Goal: Task Accomplishment & Management: Manage account settings

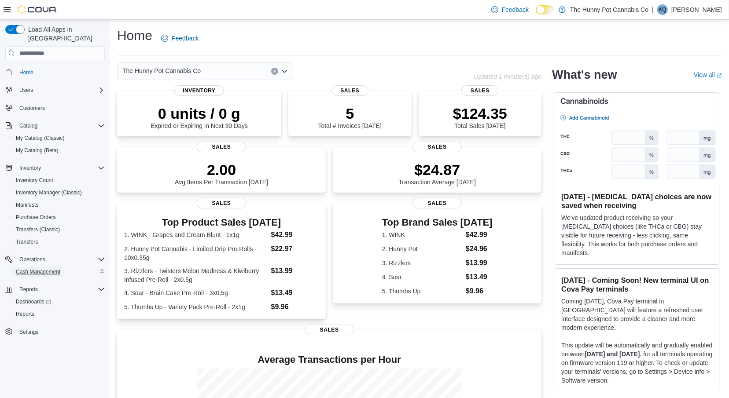
click at [41, 268] on span "Cash Management" at bounding box center [38, 271] width 44 height 7
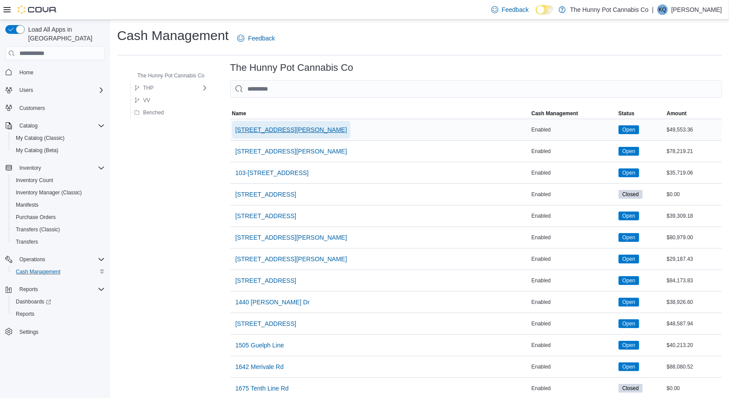
click at [272, 132] on span "[STREET_ADDRESS][PERSON_NAME]" at bounding box center [291, 129] width 112 height 9
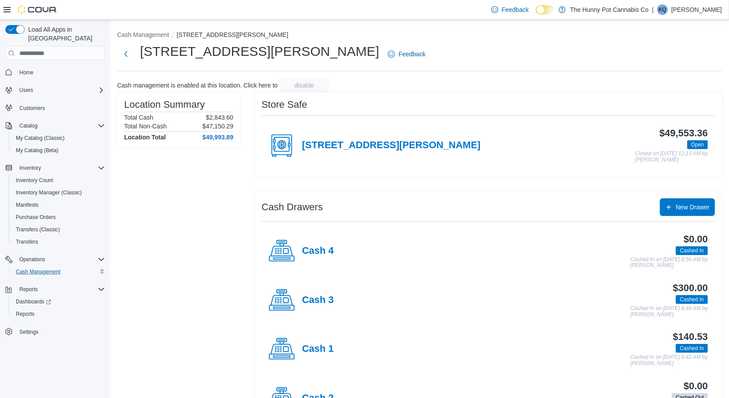
click at [315, 337] on div "Cash 1" at bounding box center [300, 349] width 65 height 26
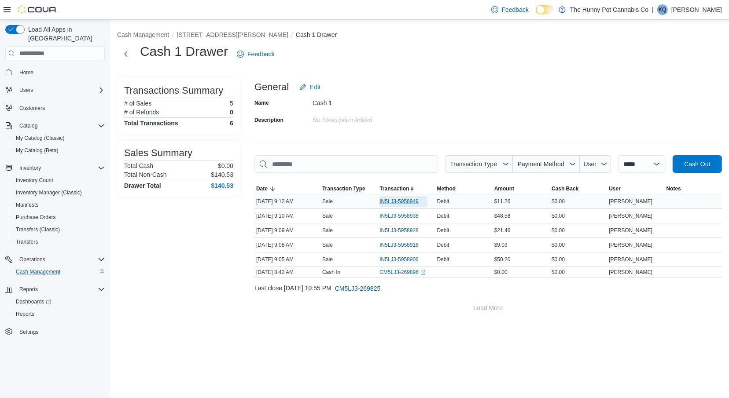
click at [403, 204] on span "IN5LJ3-5958949" at bounding box center [398, 201] width 39 height 7
click at [384, 259] on span "IN5LJ3-5958906" at bounding box center [398, 259] width 39 height 7
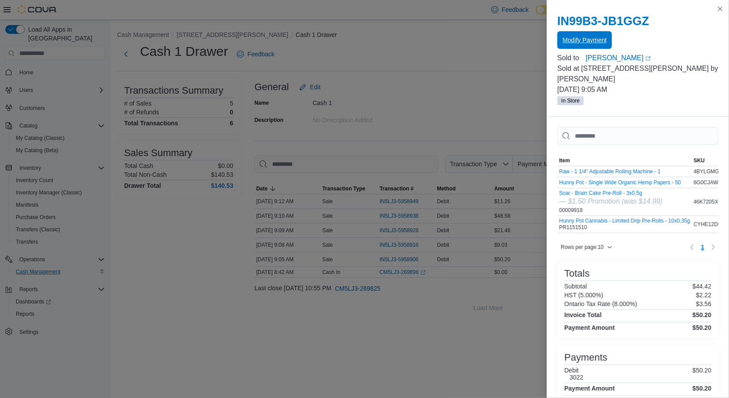
click at [588, 42] on span "Modify Payment" at bounding box center [584, 40] width 44 height 9
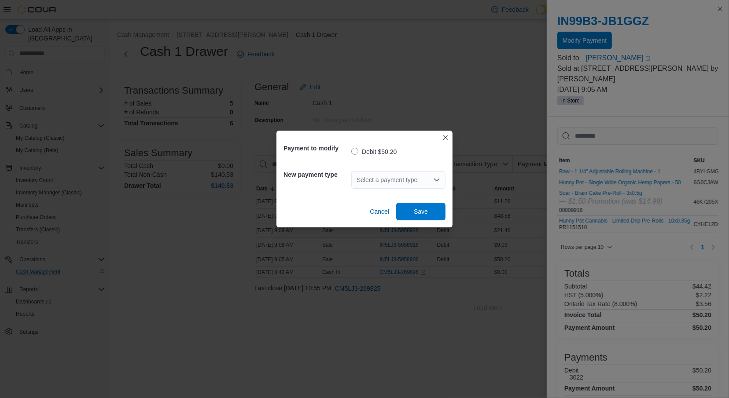
click at [383, 181] on div "Select a payment type" at bounding box center [398, 180] width 94 height 18
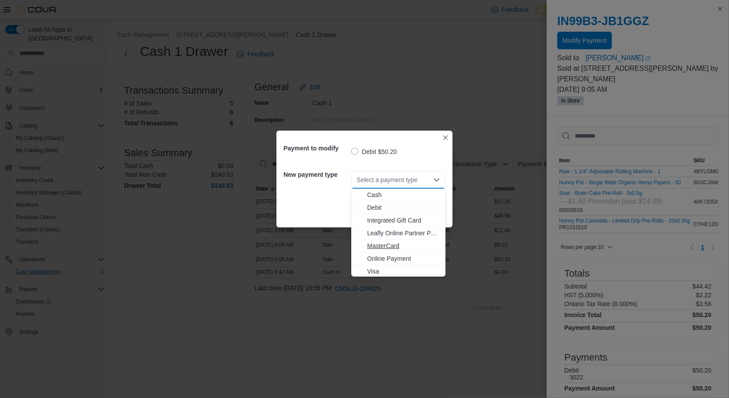
click at [375, 251] on button "MasterCard" at bounding box center [398, 246] width 94 height 13
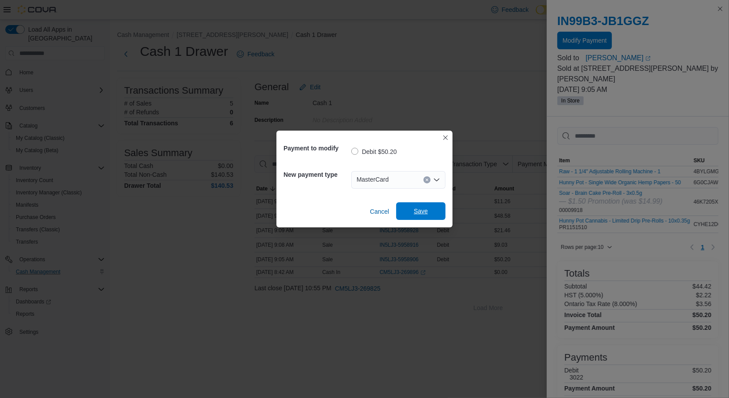
click at [408, 212] on span "Save" at bounding box center [420, 211] width 39 height 18
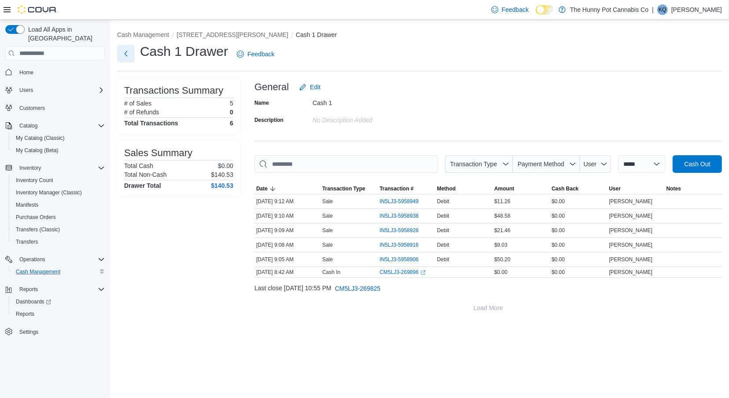
click at [122, 61] on button "Next" at bounding box center [126, 54] width 18 height 18
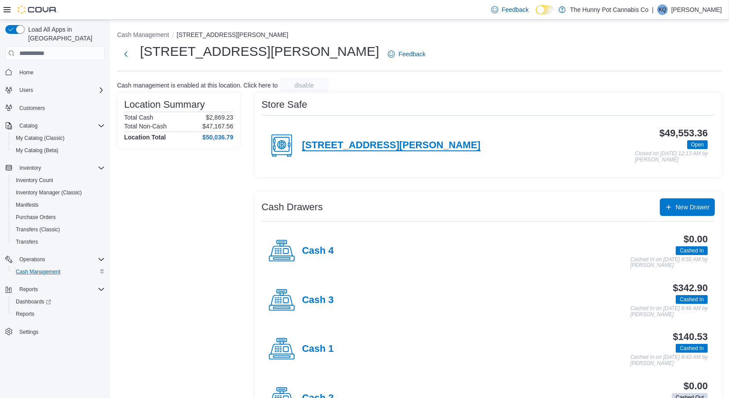
click at [325, 147] on h4 "100 Jamieson Pkwy" at bounding box center [391, 145] width 179 height 11
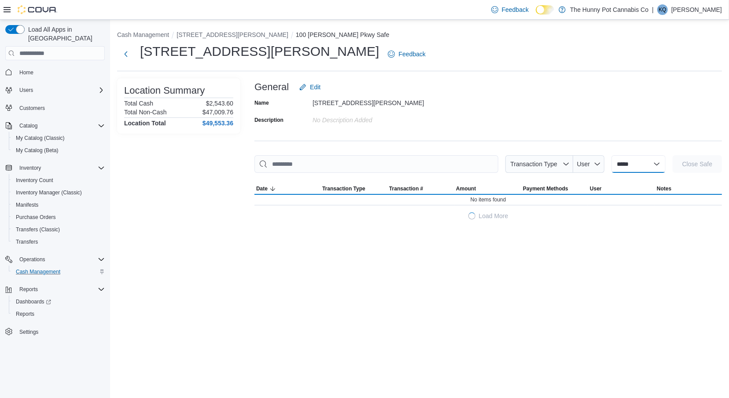
click at [611, 168] on select "**********" at bounding box center [638, 164] width 54 height 18
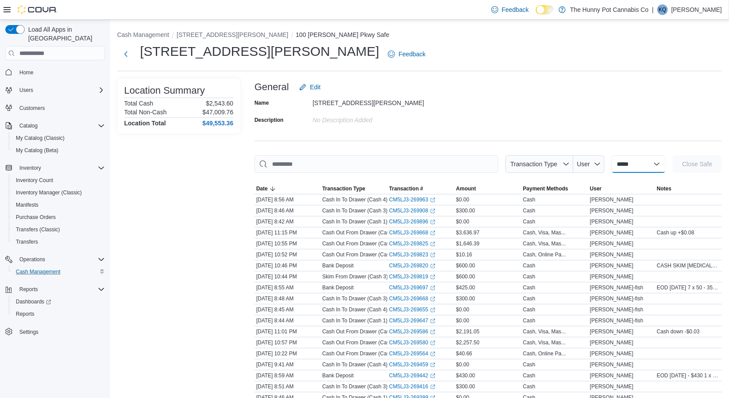
select select "**********"
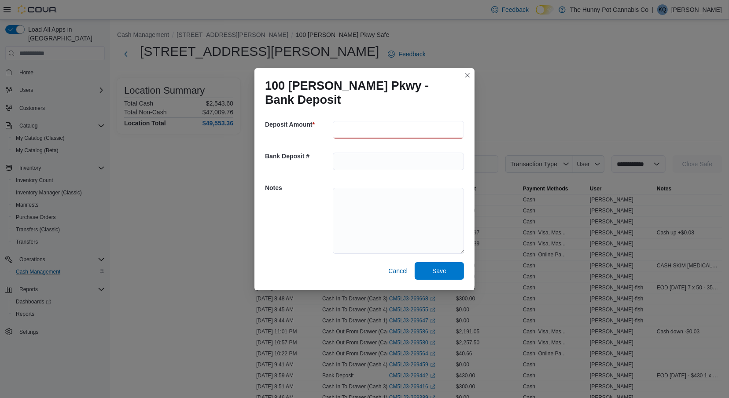
click at [441, 127] on input "number" at bounding box center [398, 130] width 131 height 18
type input "**"
click at [418, 208] on textarea at bounding box center [398, 221] width 131 height 66
click at [408, 133] on input "**" at bounding box center [398, 130] width 131 height 18
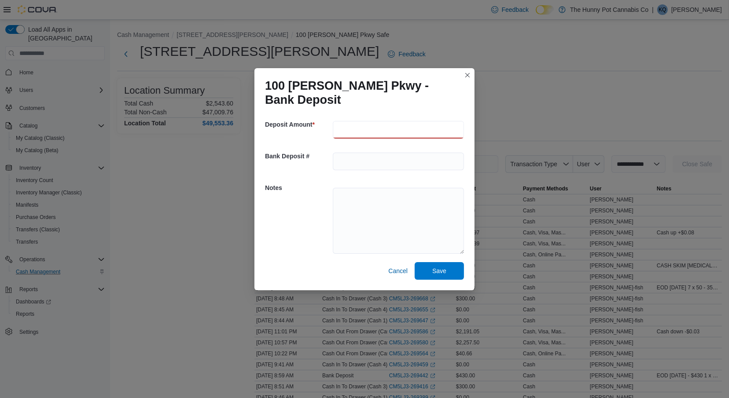
click at [408, 133] on input "**" at bounding box center [398, 130] width 131 height 18
type input "**"
click at [378, 198] on textarea at bounding box center [398, 221] width 131 height 66
paste textarea "******* ******* ******"
type textarea "**********"
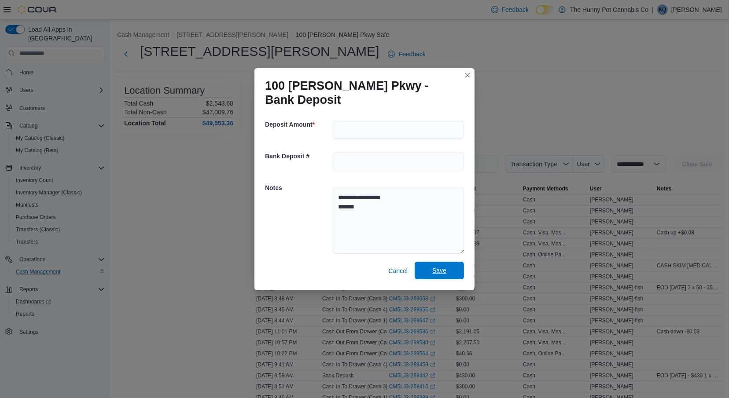
click at [435, 273] on span "Save" at bounding box center [439, 270] width 14 height 9
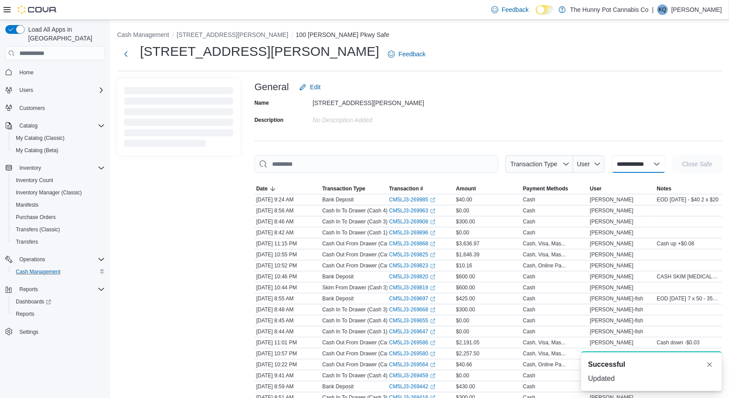
select select
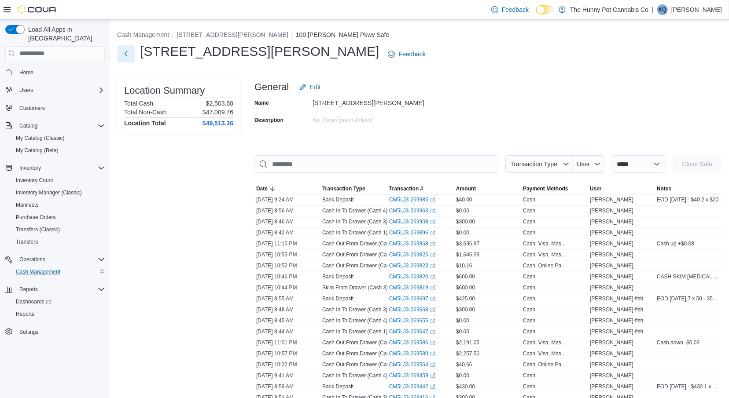
click at [128, 59] on button "Next" at bounding box center [126, 54] width 18 height 18
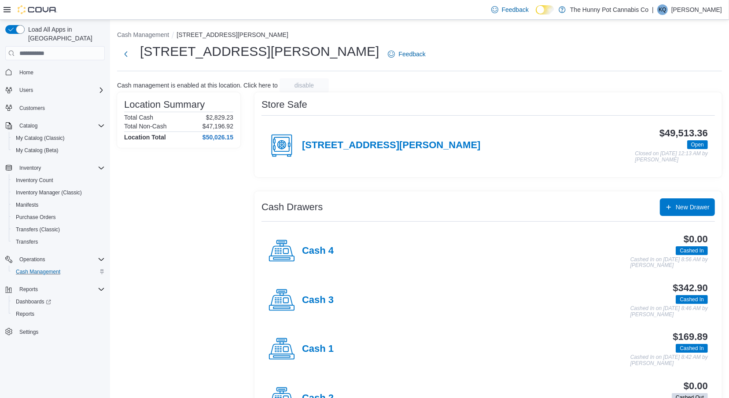
click at [328, 345] on h4 "Cash 1" at bounding box center [318, 349] width 32 height 11
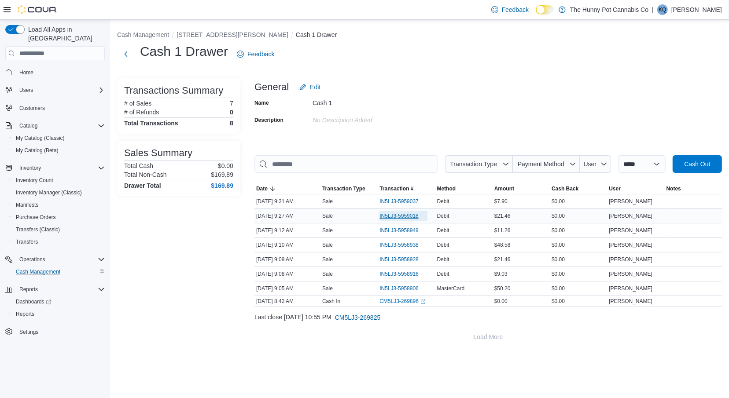
click at [408, 215] on span "IN5LJ3-5959018" at bounding box center [398, 216] width 39 height 7
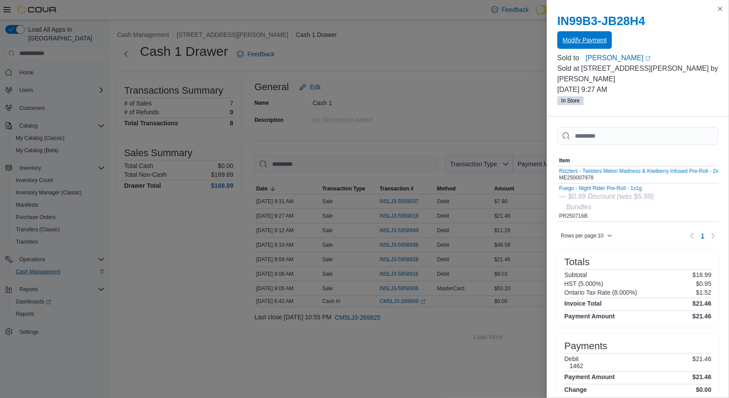
click at [597, 39] on span "Modify Payment" at bounding box center [584, 40] width 44 height 9
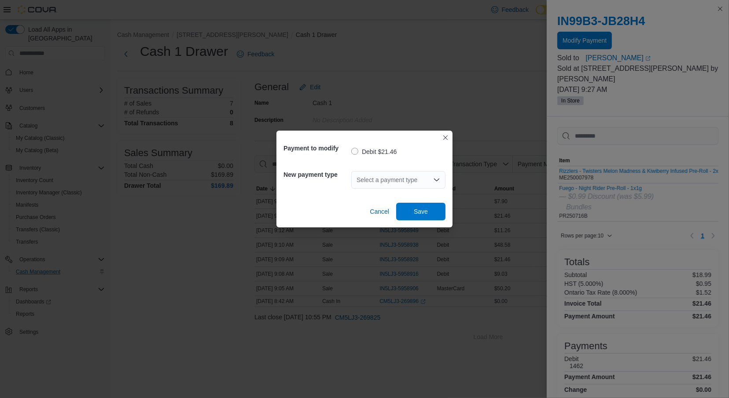
click at [364, 186] on div "Select a payment type" at bounding box center [398, 180] width 94 height 18
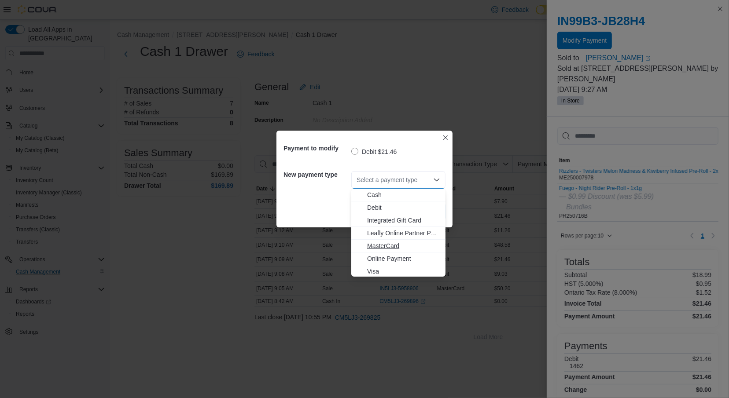
click at [368, 246] on span "MasterCard" at bounding box center [403, 246] width 73 height 9
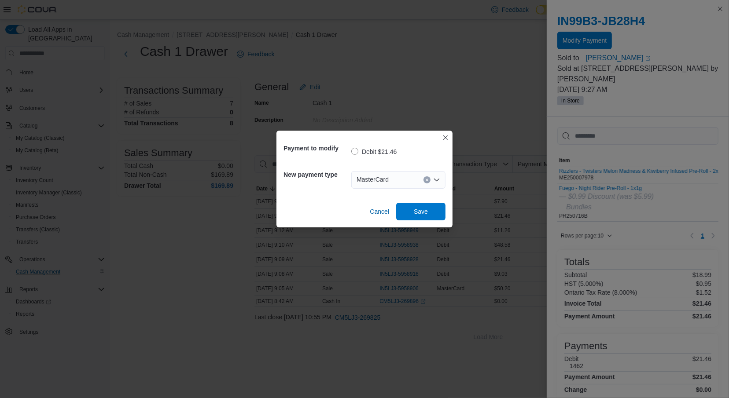
click at [417, 220] on div "Payment to modify Debit $21.46 New payment type MasterCard Cancel Save" at bounding box center [364, 179] width 176 height 97
click at [415, 218] on span "Save" at bounding box center [420, 211] width 39 height 18
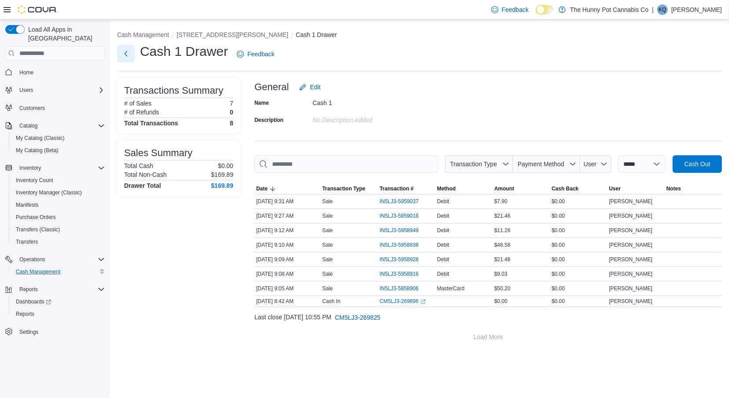
click at [129, 59] on button "Next" at bounding box center [126, 54] width 18 height 18
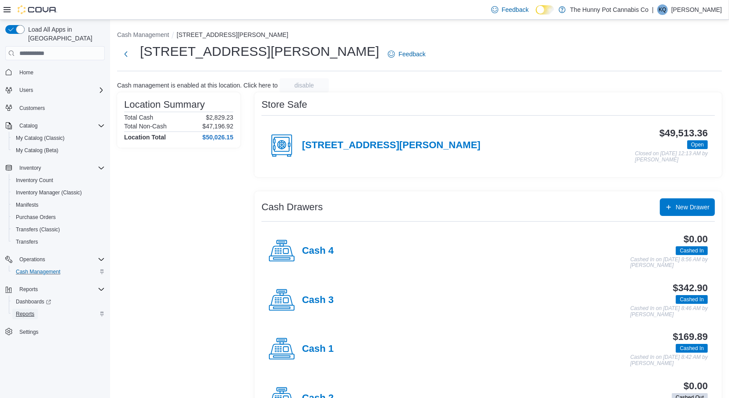
click at [32, 311] on span "Reports" at bounding box center [25, 314] width 18 height 7
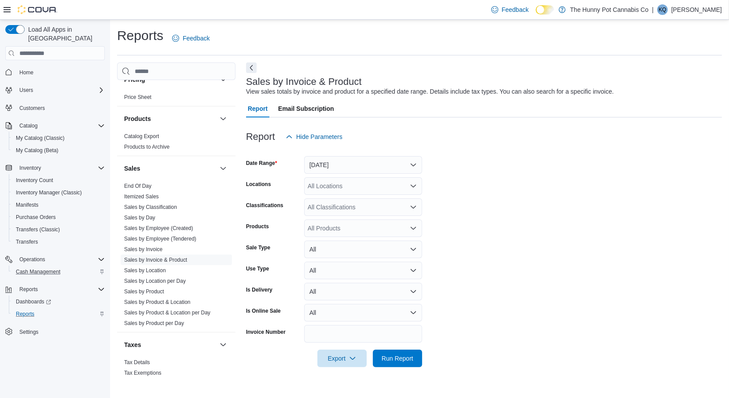
scroll to position [416, 0]
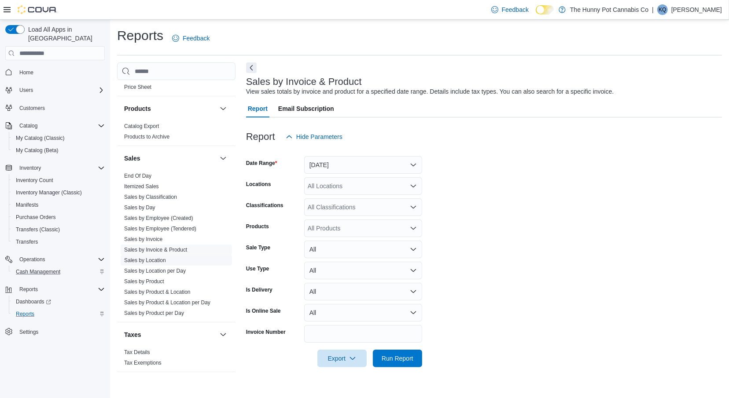
click at [170, 259] on span "Sales by Location" at bounding box center [176, 260] width 111 height 11
click at [160, 257] on link "Sales by Location" at bounding box center [145, 260] width 42 height 6
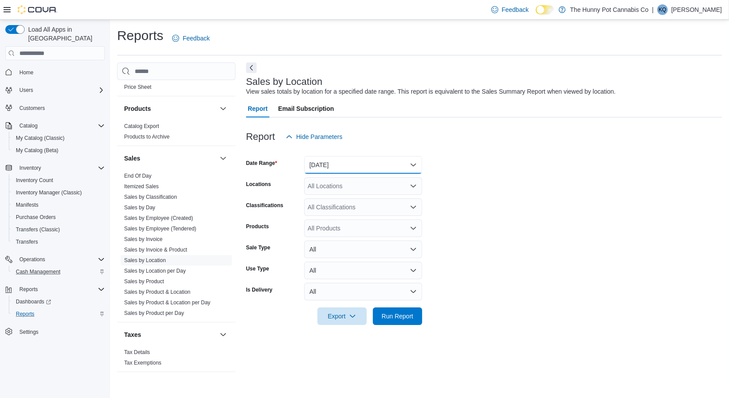
click at [364, 165] on button "Yesterday" at bounding box center [363, 165] width 118 height 18
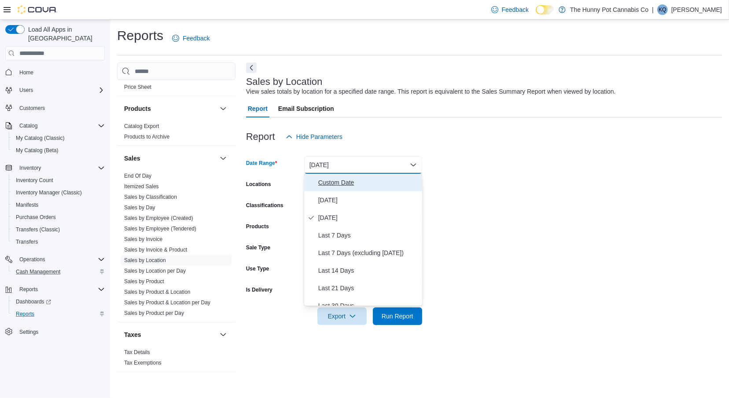
click at [371, 183] on span "Custom Date" at bounding box center [368, 182] width 100 height 11
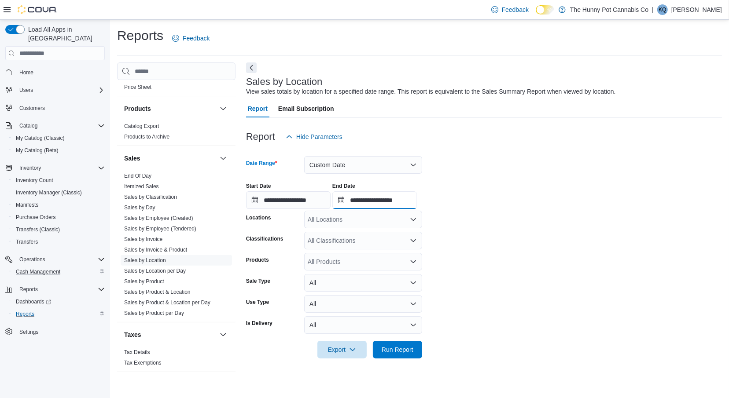
click at [373, 202] on input "**********" at bounding box center [374, 200] width 84 height 18
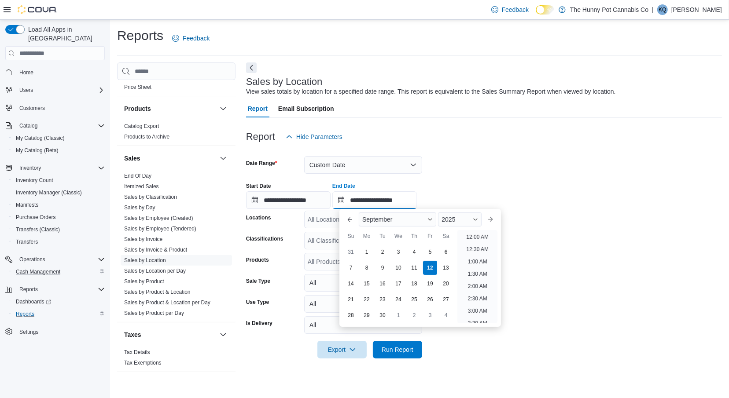
scroll to position [499, 0]
click at [367, 256] on div "1" at bounding box center [366, 252] width 15 height 15
type input "**********"
click at [412, 269] on div "11" at bounding box center [413, 267] width 15 height 15
type input "**********"
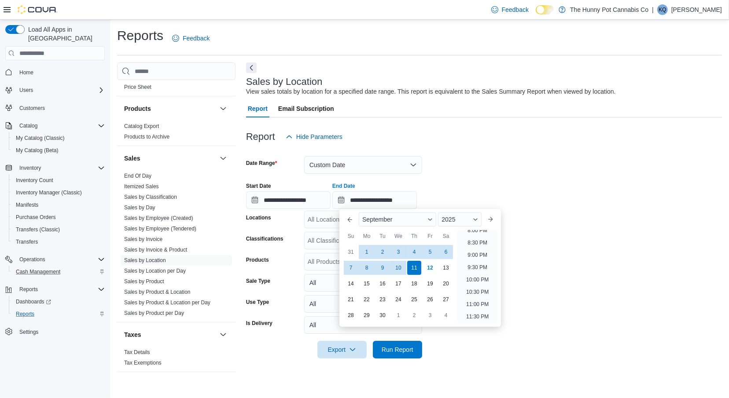
click at [476, 158] on form "**********" at bounding box center [484, 252] width 476 height 213
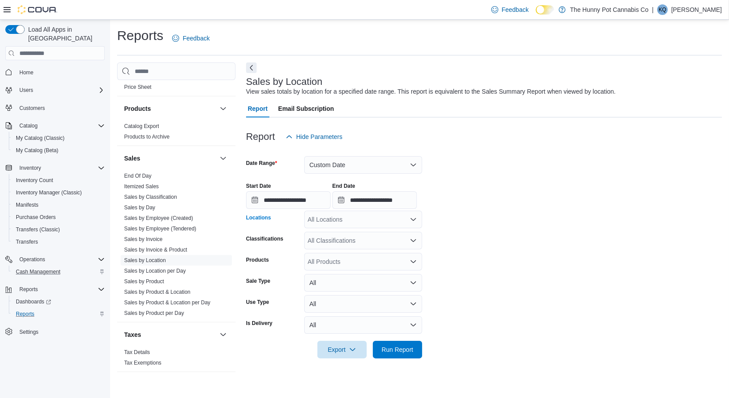
click at [385, 216] on div "All Locations" at bounding box center [363, 220] width 118 height 18
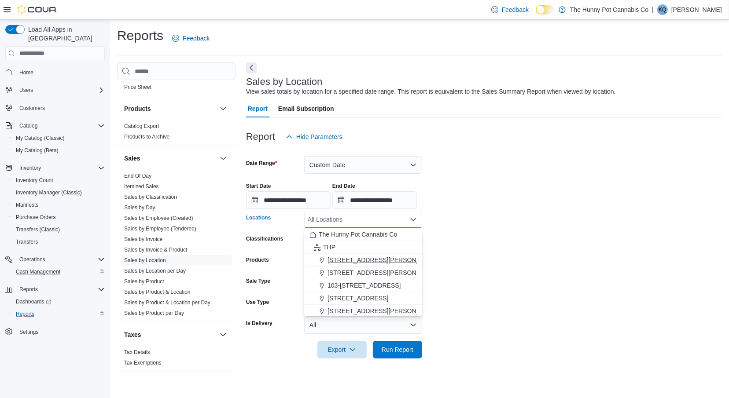
click at [372, 260] on span "100 Jamieson Pkwy" at bounding box center [383, 260] width 112 height 9
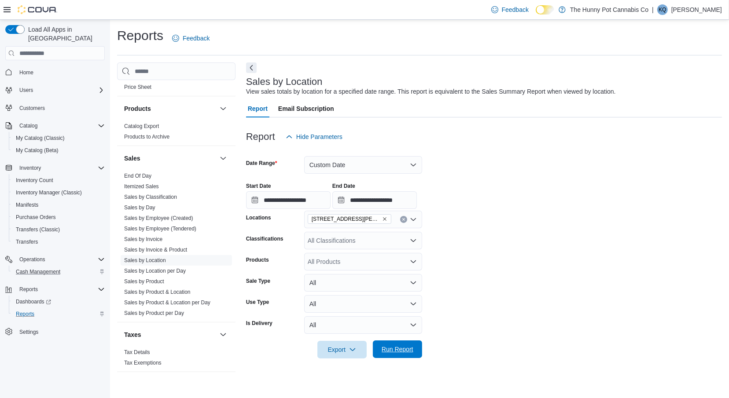
click at [378, 346] on span "Run Report" at bounding box center [397, 350] width 39 height 18
click at [253, 69] on button "Next" at bounding box center [251, 67] width 11 height 11
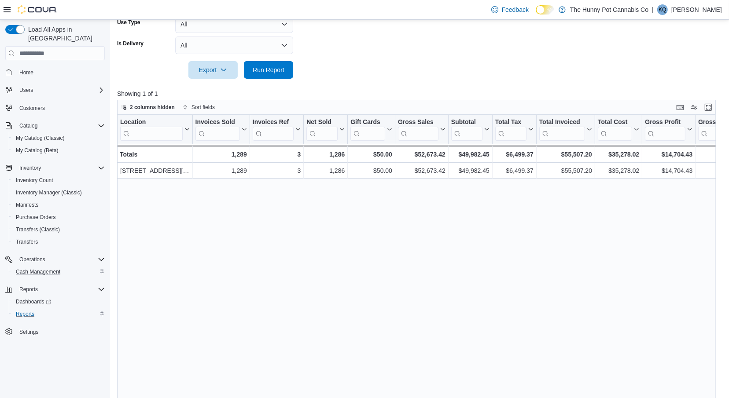
scroll to position [307, 0]
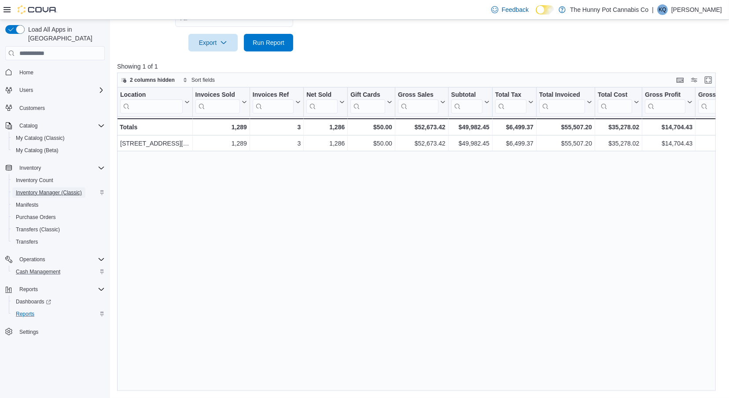
click at [42, 189] on span "Inventory Manager (Classic)" at bounding box center [49, 192] width 66 height 7
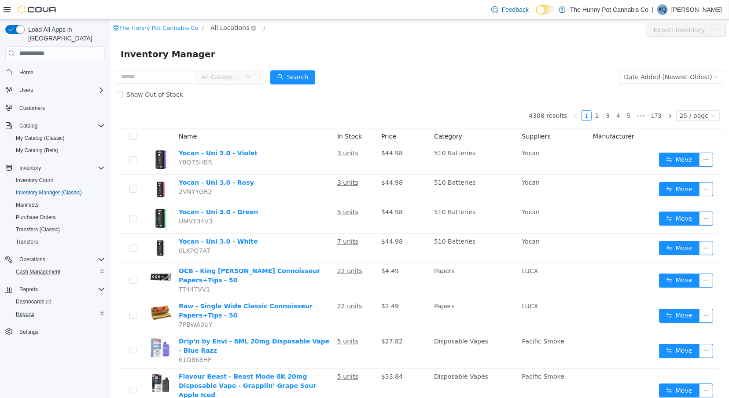
click at [224, 29] on span "All Locations" at bounding box center [229, 28] width 39 height 10
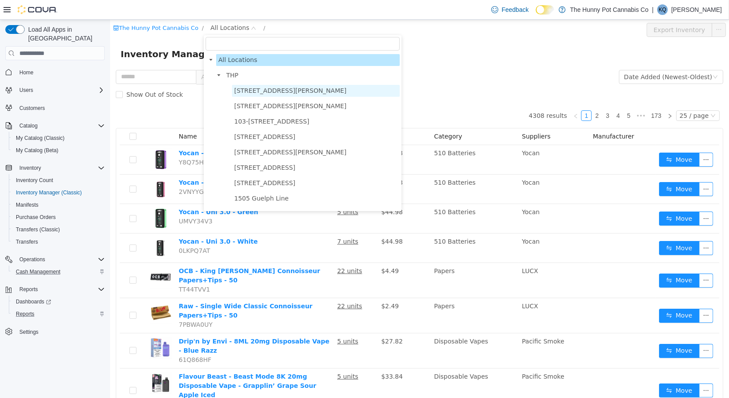
click at [239, 90] on span "100 Jamieson Pkwy" at bounding box center [290, 90] width 112 height 7
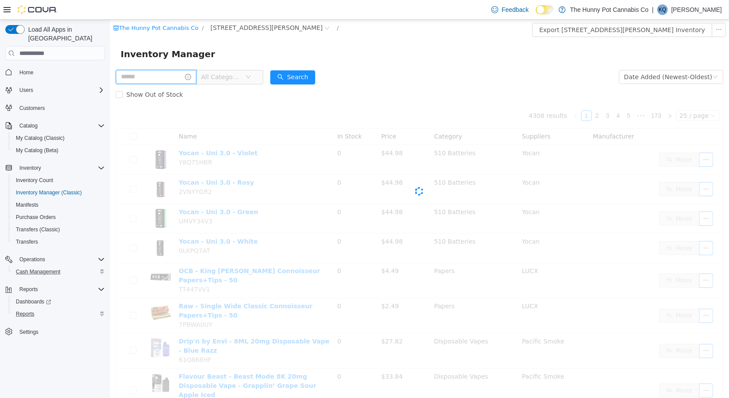
click at [174, 73] on input "text" at bounding box center [155, 77] width 81 height 14
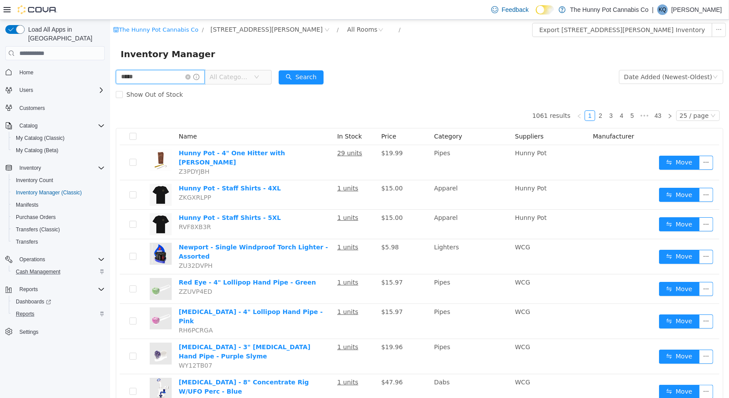
type input "*****"
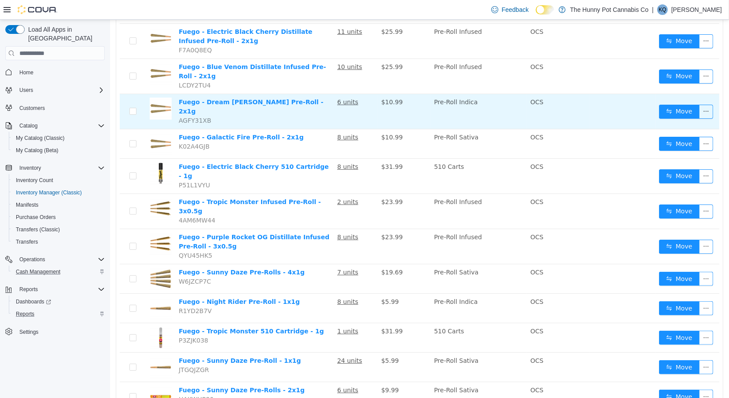
scroll to position [140, 0]
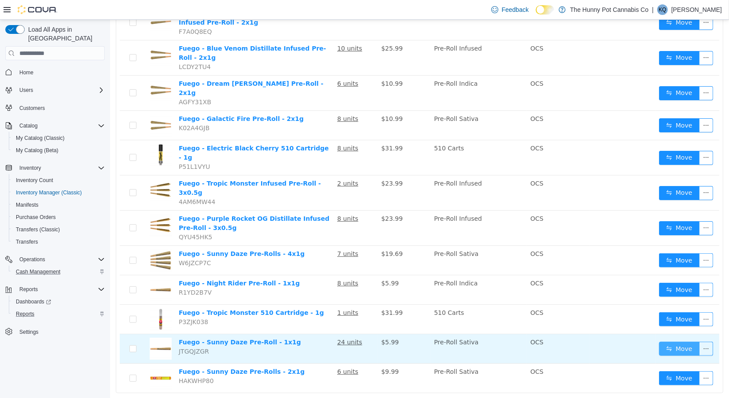
click at [681, 342] on button "Move" at bounding box center [678, 349] width 40 height 14
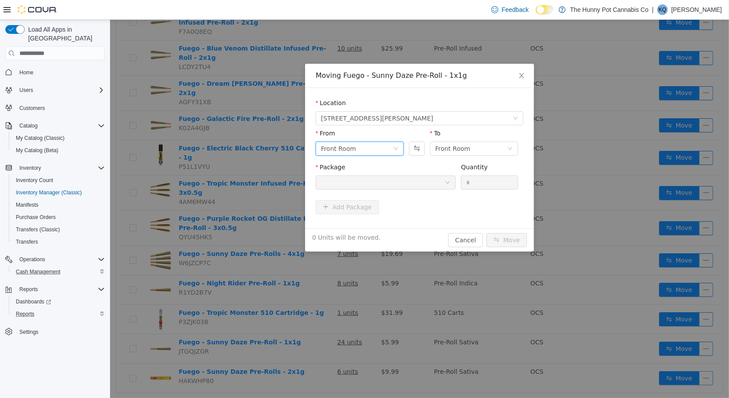
click at [371, 147] on div "Front Room" at bounding box center [356, 148] width 72 height 13
click at [364, 196] on li "Back Room" at bounding box center [359, 194] width 88 height 14
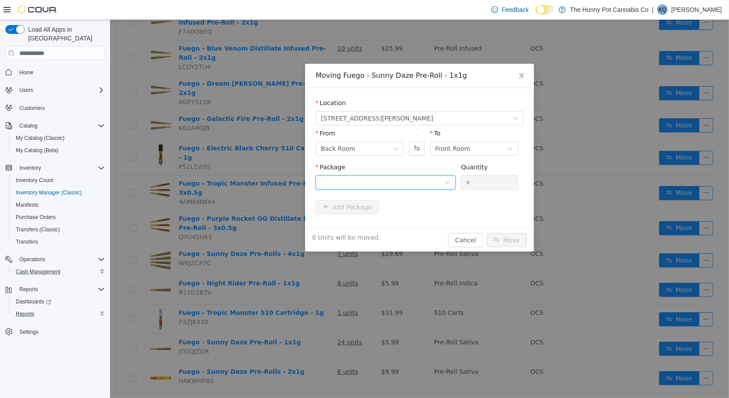
click at [414, 179] on div at bounding box center [382, 182] width 124 height 13
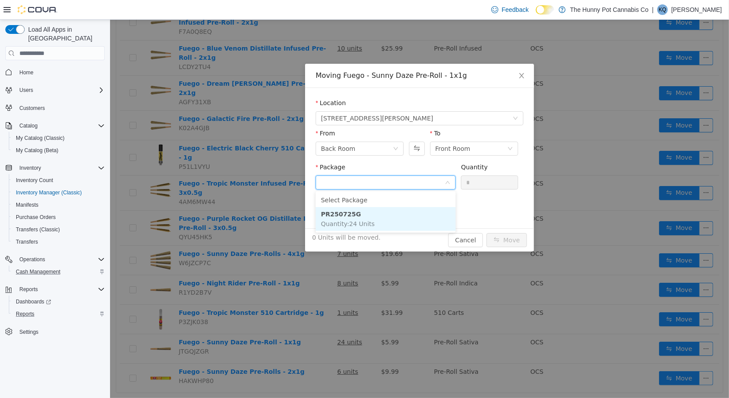
click at [402, 218] on li "PR250725G Quantity : 24 Units" at bounding box center [385, 219] width 140 height 24
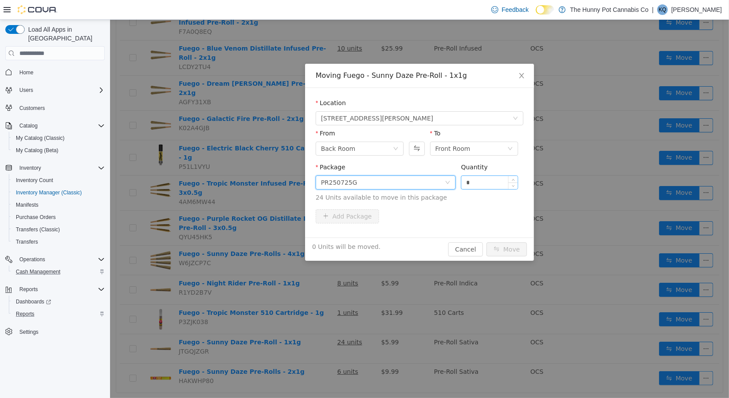
click at [481, 185] on input "*" at bounding box center [489, 182] width 56 height 13
type input "**"
click at [503, 248] on button "Move" at bounding box center [506, 249] width 40 height 14
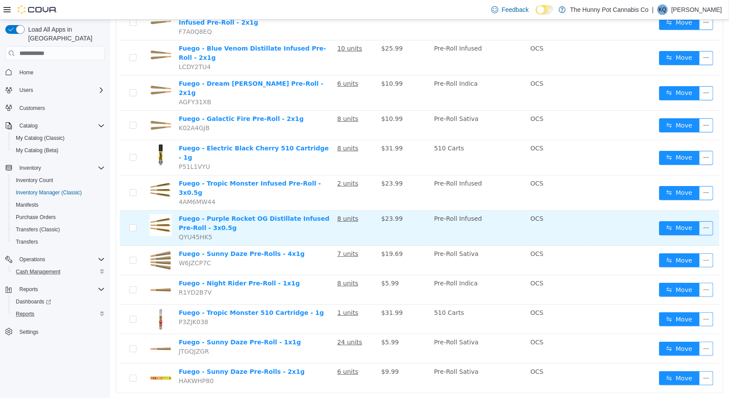
scroll to position [0, 0]
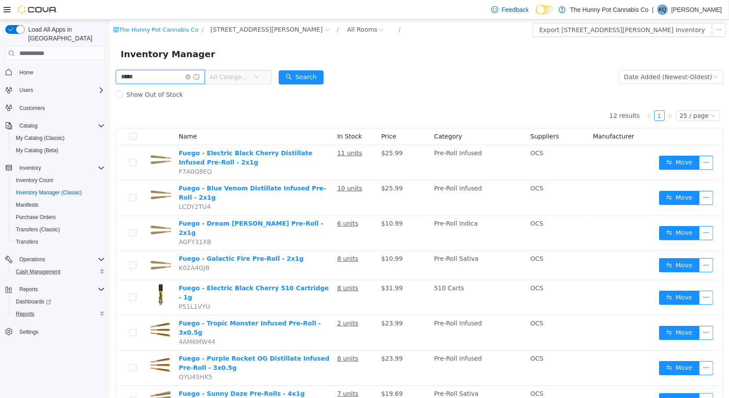
click at [163, 76] on input "*****" at bounding box center [159, 77] width 89 height 14
type input "**********"
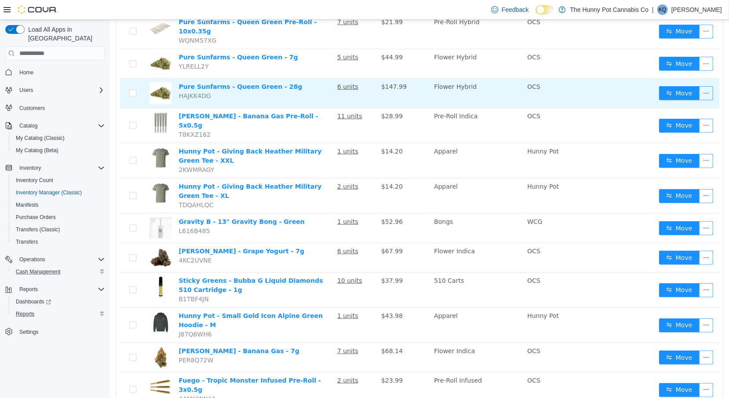
scroll to position [539, 0]
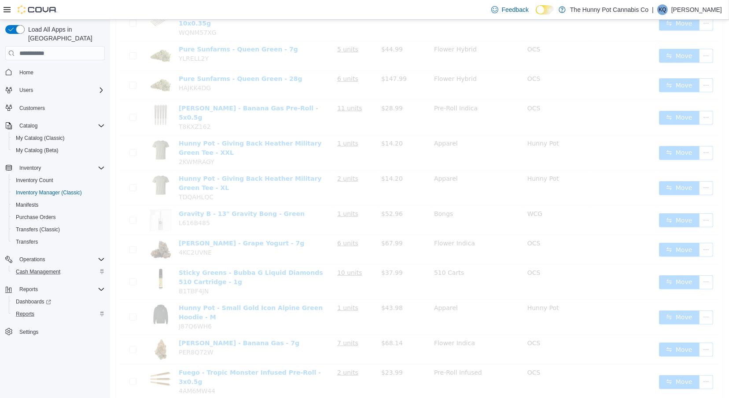
scroll to position [169, 0]
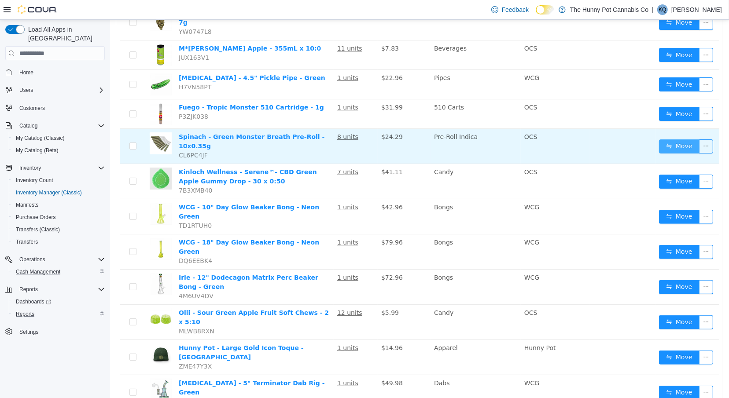
click at [670, 139] on button "Move" at bounding box center [678, 146] width 40 height 14
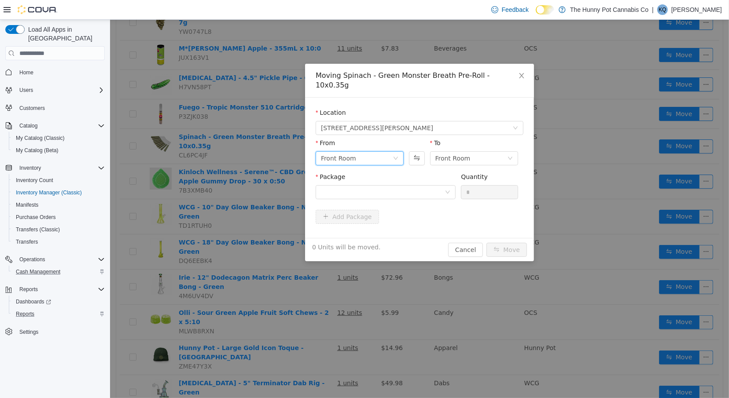
click at [345, 152] on div "Front Room" at bounding box center [337, 158] width 35 height 13
click at [351, 189] on li "Back Room" at bounding box center [359, 194] width 88 height 14
click at [404, 189] on div at bounding box center [385, 192] width 140 height 14
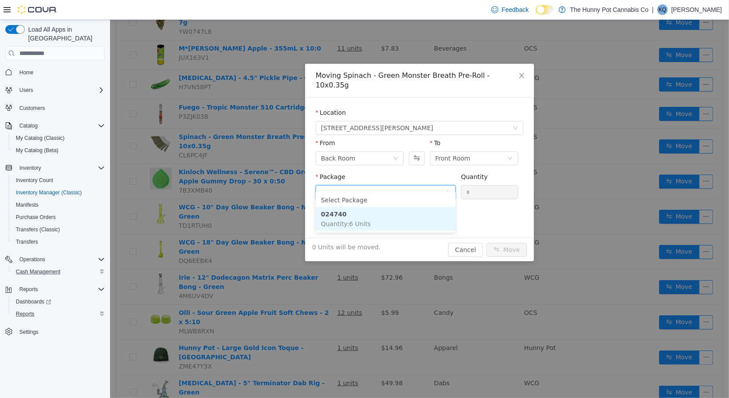
click at [408, 225] on li "024740 Quantity : 6 Units" at bounding box center [385, 219] width 140 height 24
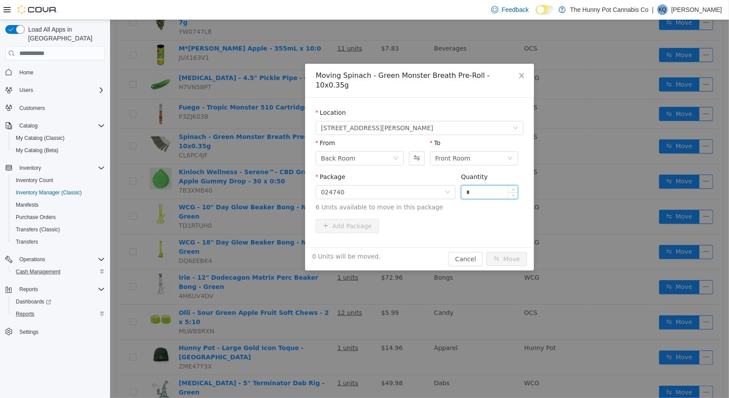
click at [483, 186] on input "*" at bounding box center [489, 192] width 56 height 13
type input "*"
click at [510, 252] on button "Move" at bounding box center [506, 259] width 40 height 14
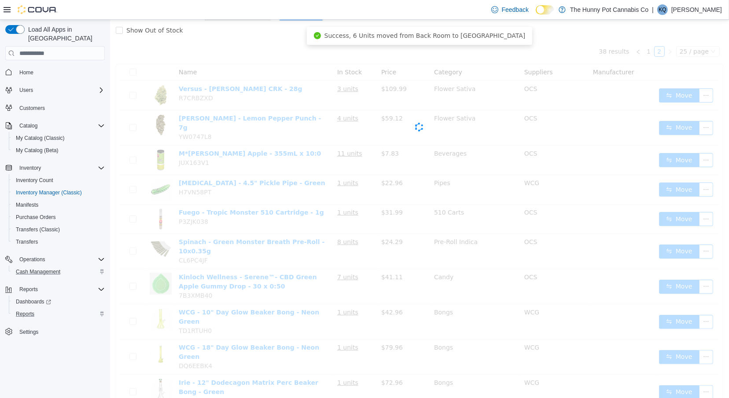
scroll to position [0, 0]
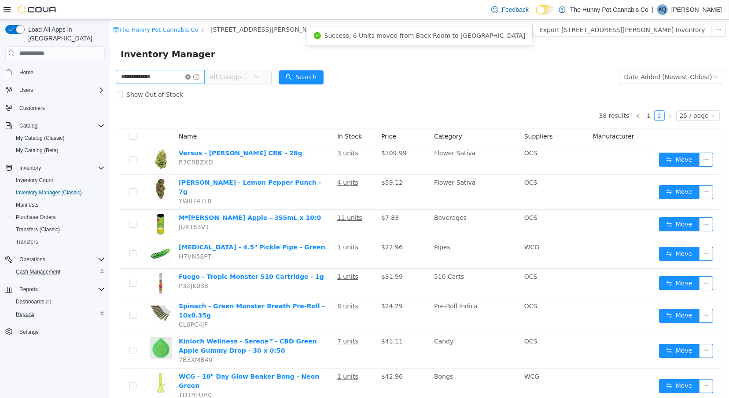
click at [190, 77] on icon "icon: close-circle" at bounding box center [187, 76] width 5 height 5
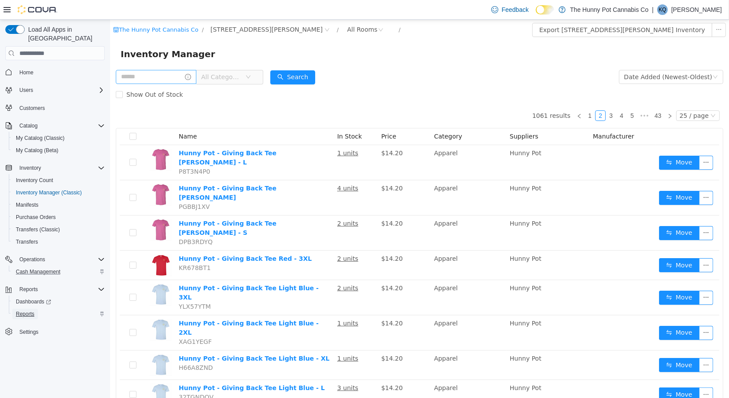
click at [30, 311] on span "Reports" at bounding box center [25, 314] width 18 height 7
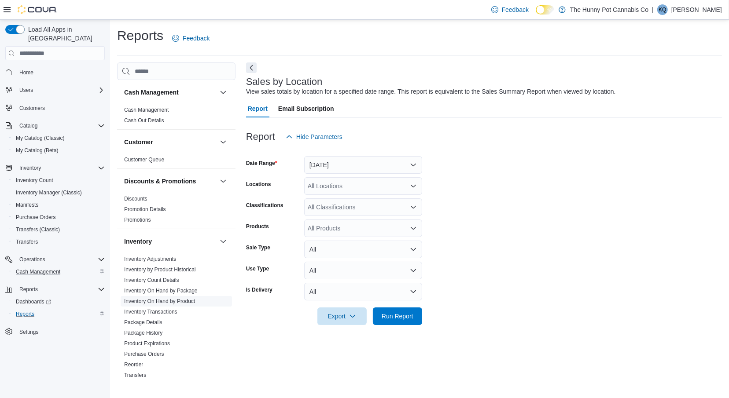
click at [181, 300] on link "Inventory On Hand by Product" at bounding box center [159, 301] width 71 height 6
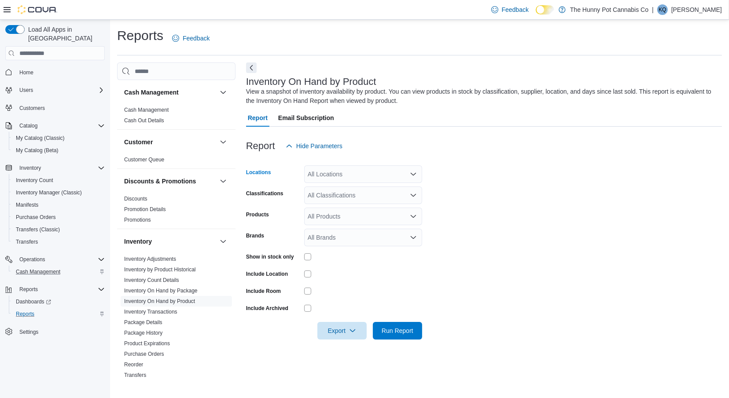
click at [378, 175] on div "All Locations" at bounding box center [363, 174] width 118 height 18
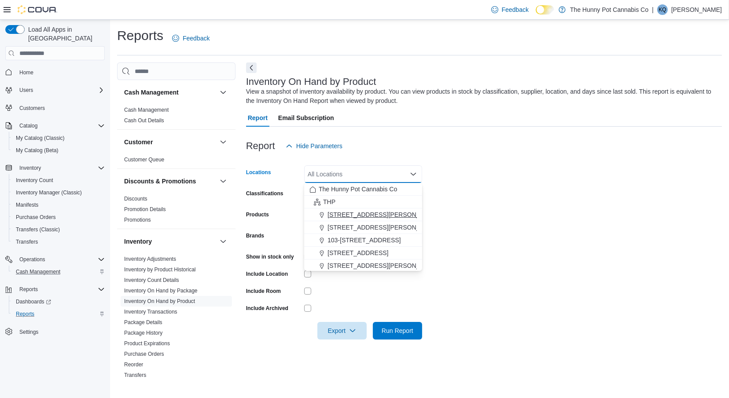
click at [369, 220] on button "100 Jamieson Pkwy" at bounding box center [363, 215] width 118 height 13
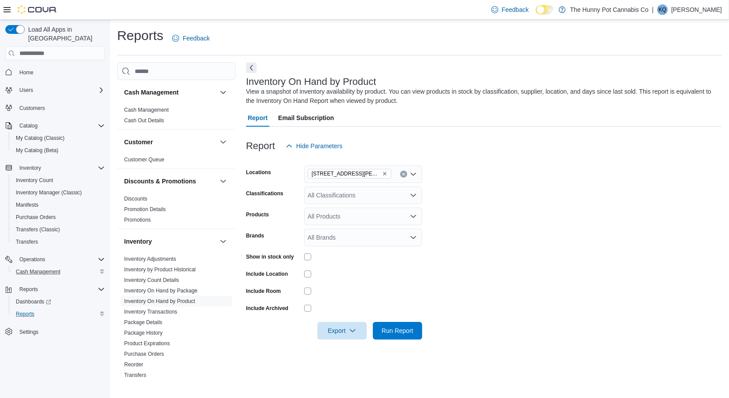
click at [454, 196] on form "Locations 100 Jamieson Pkwy Classifications All Classifications Products All Pr…" at bounding box center [484, 247] width 476 height 185
click at [311, 260] on div at bounding box center [363, 257] width 118 height 14
click at [349, 331] on span "Export" at bounding box center [342, 331] width 39 height 18
click at [336, 276] on span "Export to Excel" at bounding box center [343, 276] width 40 height 7
